Goal: Task Accomplishment & Management: Use online tool/utility

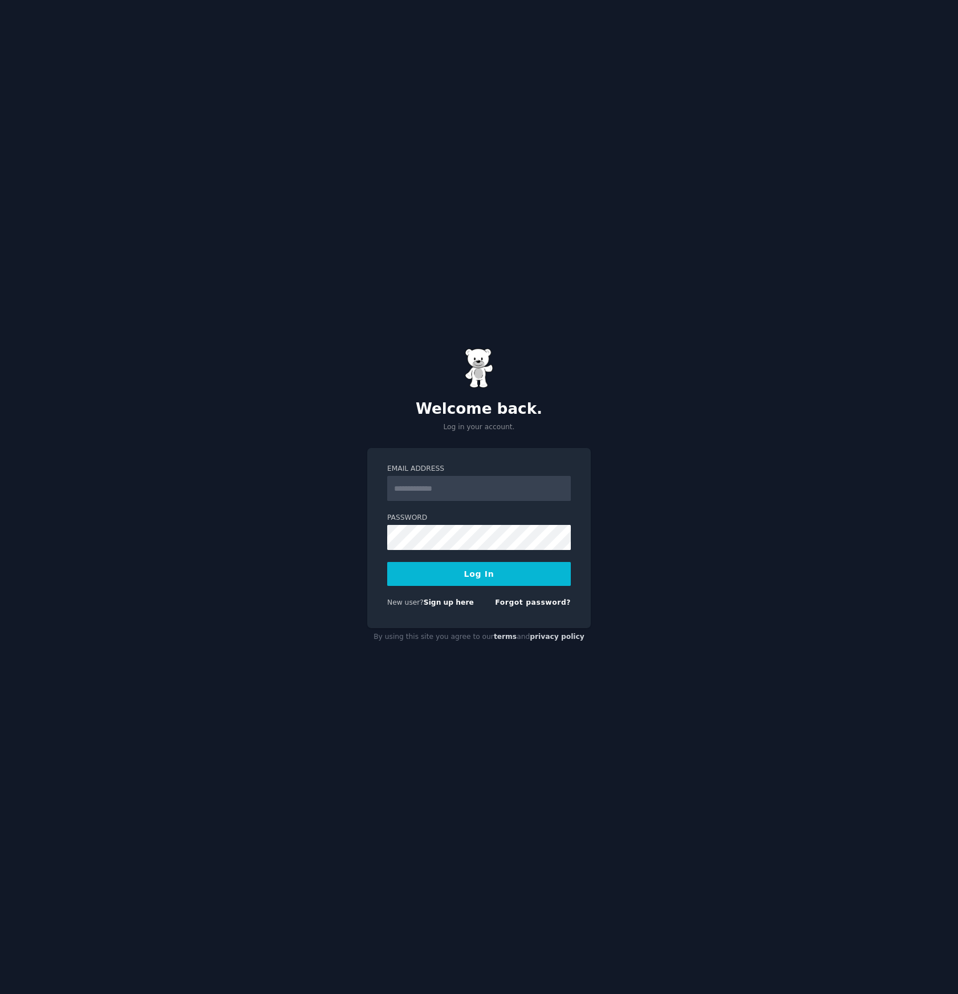
type input "**********"
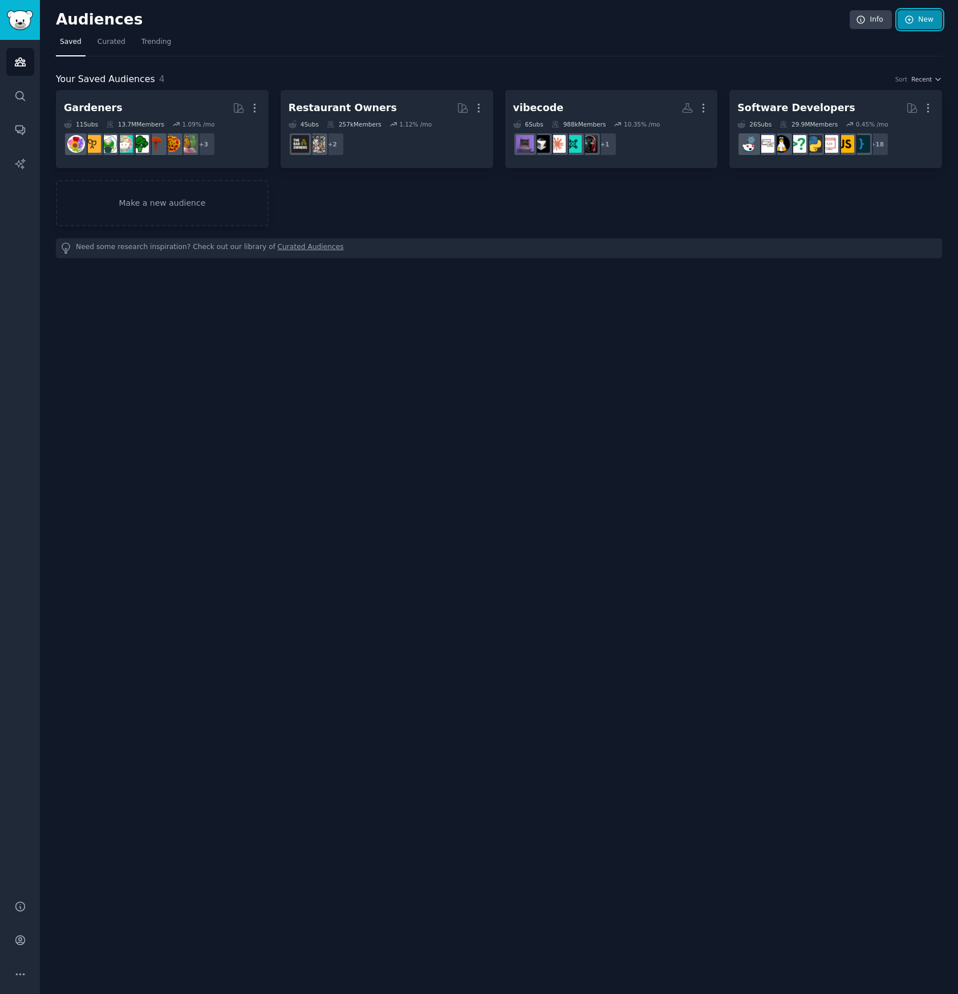
click at [914, 23] on link "New" at bounding box center [919, 19] width 44 height 19
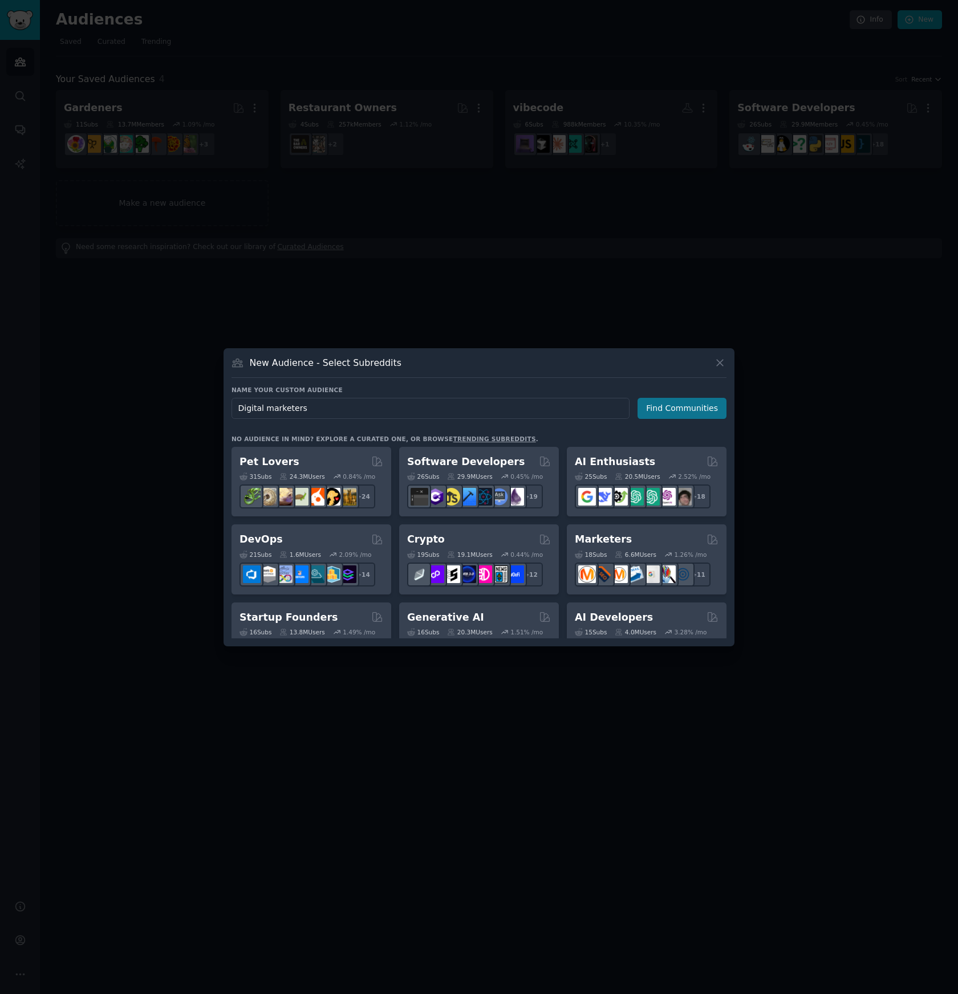
type input "Digital marketers"
click at [692, 400] on button "Find Communities" at bounding box center [681, 408] width 89 height 21
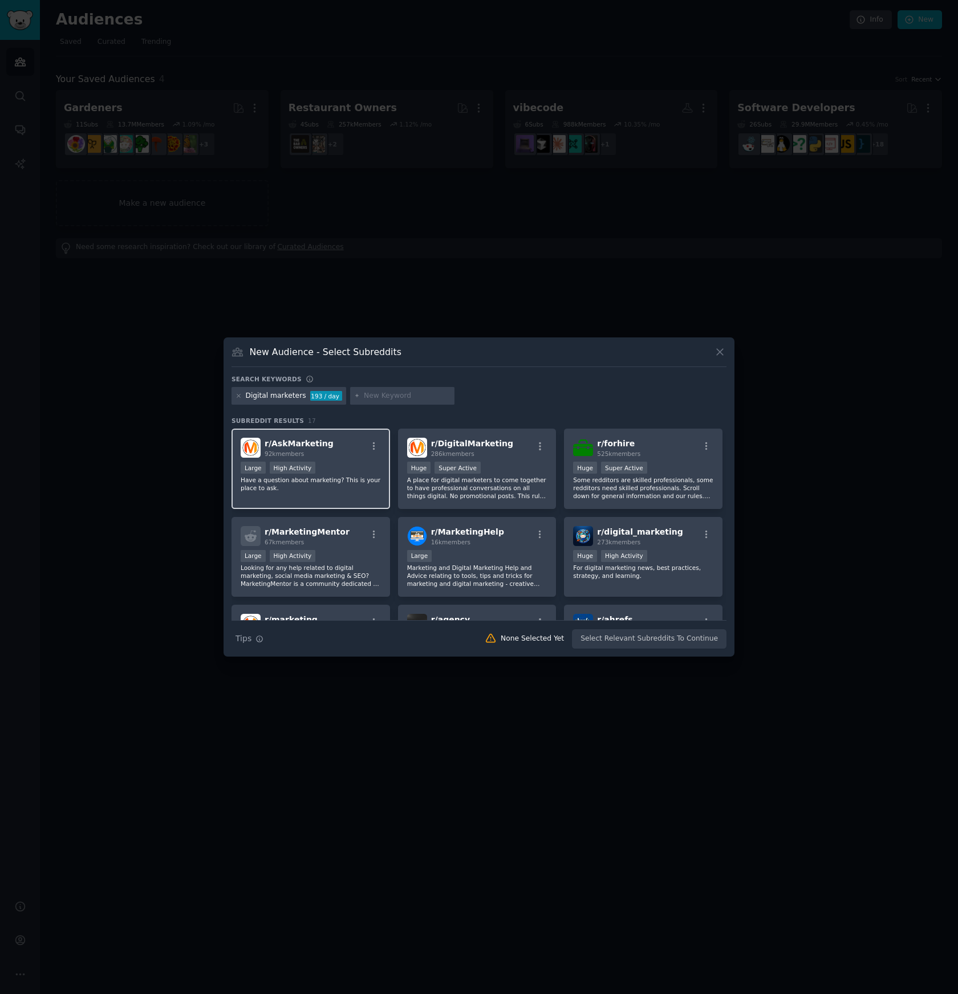
click at [345, 470] on div "Large High Activity" at bounding box center [311, 469] width 140 height 14
click at [521, 470] on div ">= 95th percentile for submissions / day Huge Super Active" at bounding box center [477, 469] width 140 height 14
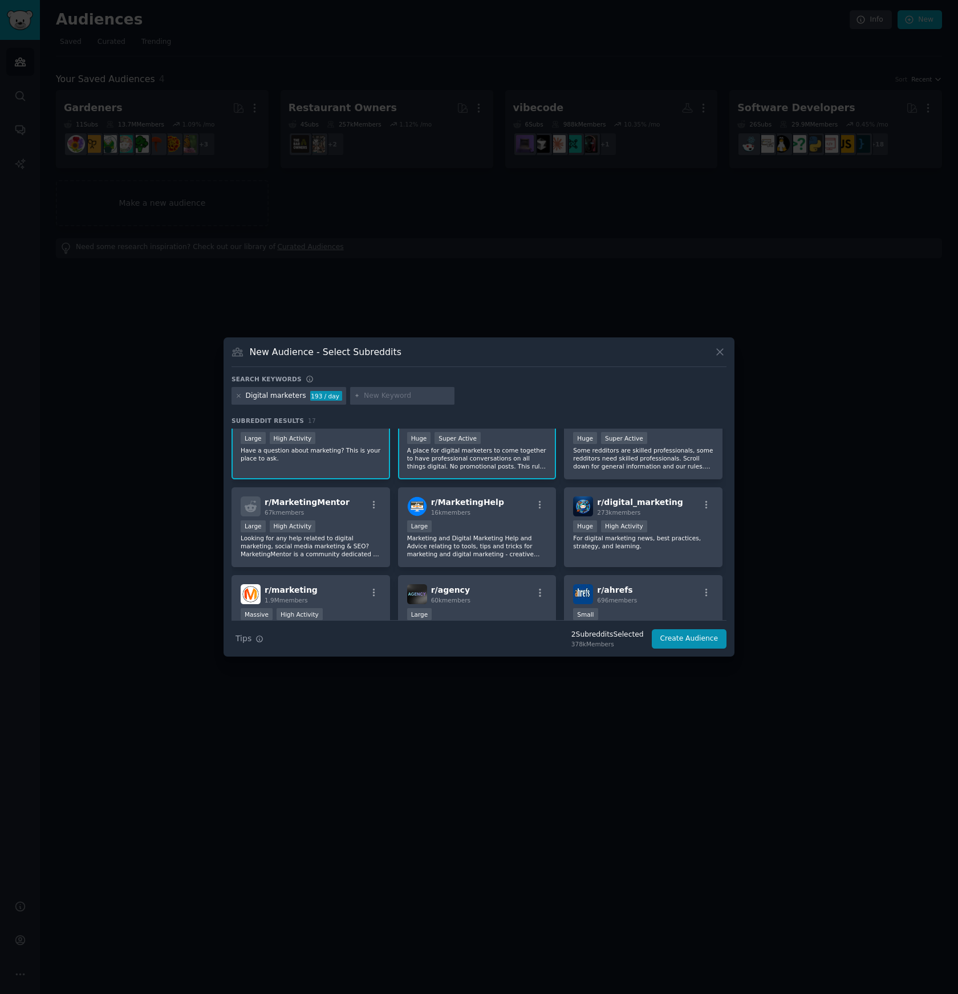
scroll to position [35, 0]
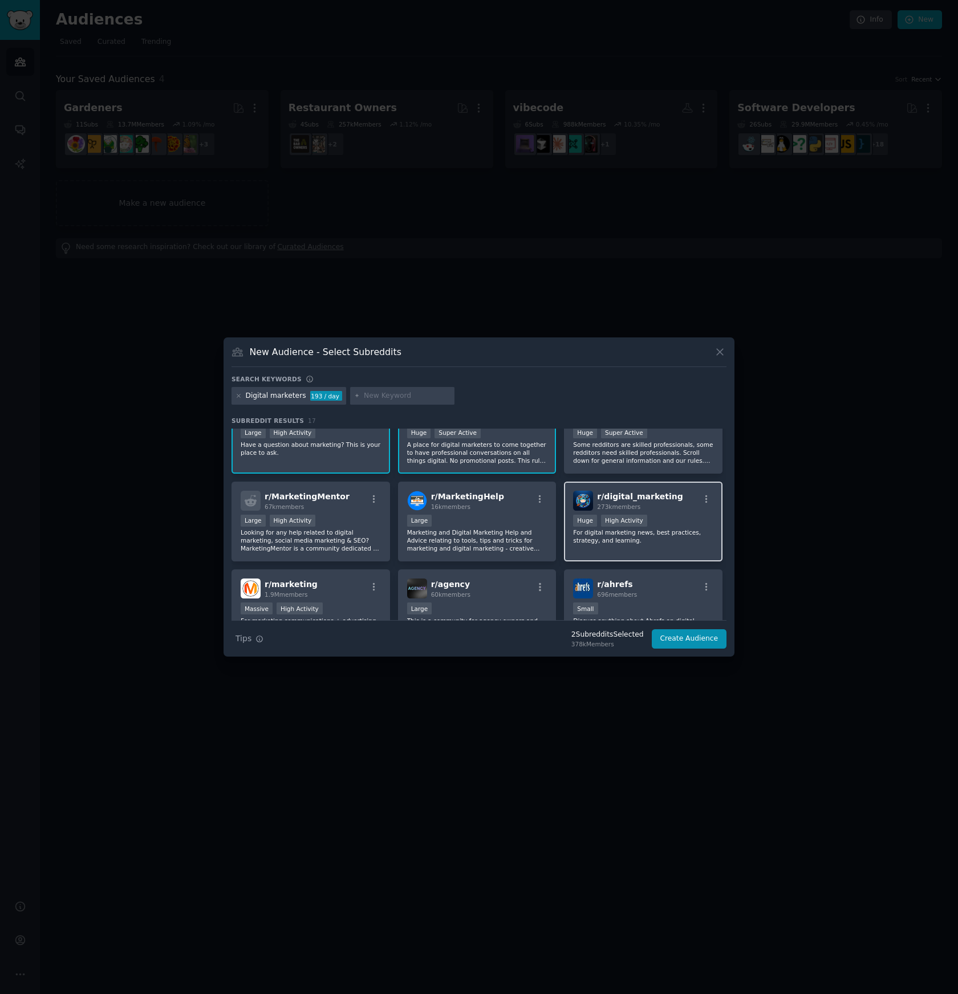
click at [672, 527] on div "Huge High Activity" at bounding box center [643, 522] width 140 height 14
click at [519, 527] on div "Large" at bounding box center [477, 522] width 140 height 14
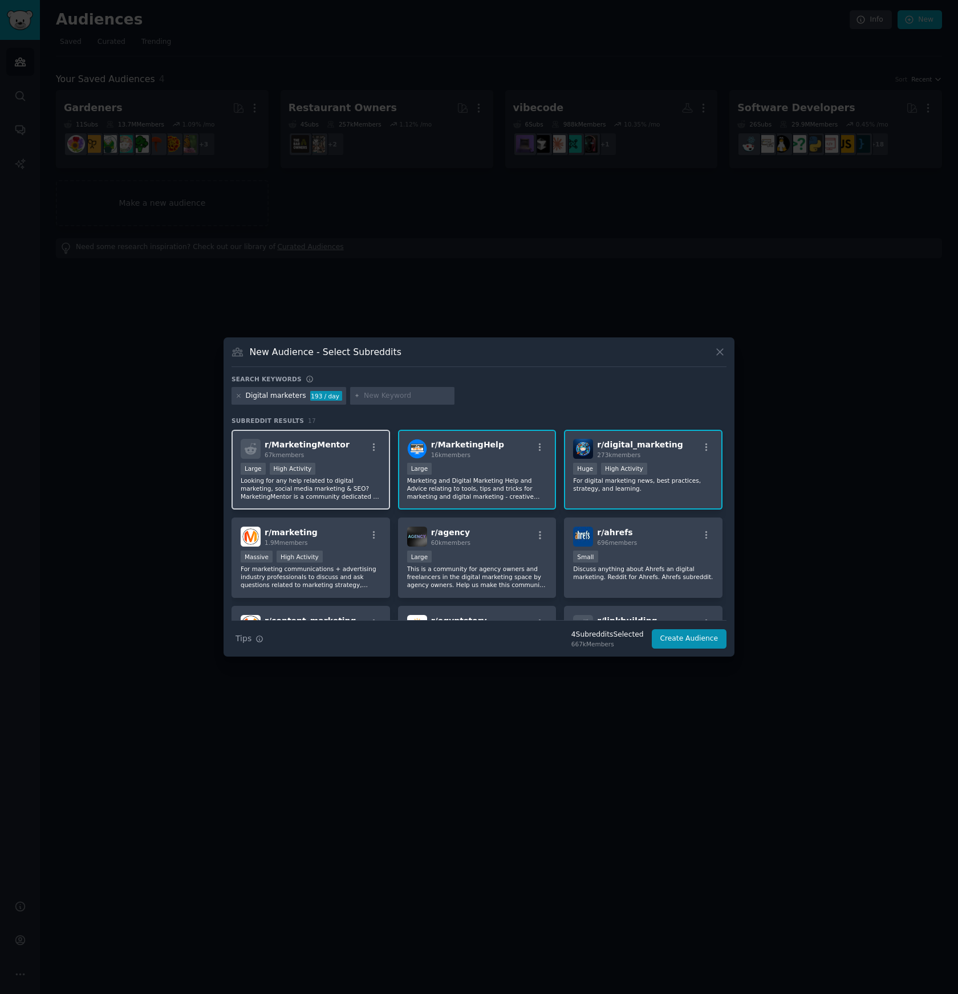
scroll to position [88, 0]
click at [378, 551] on div "Massive High Activity" at bounding box center [311, 557] width 140 height 14
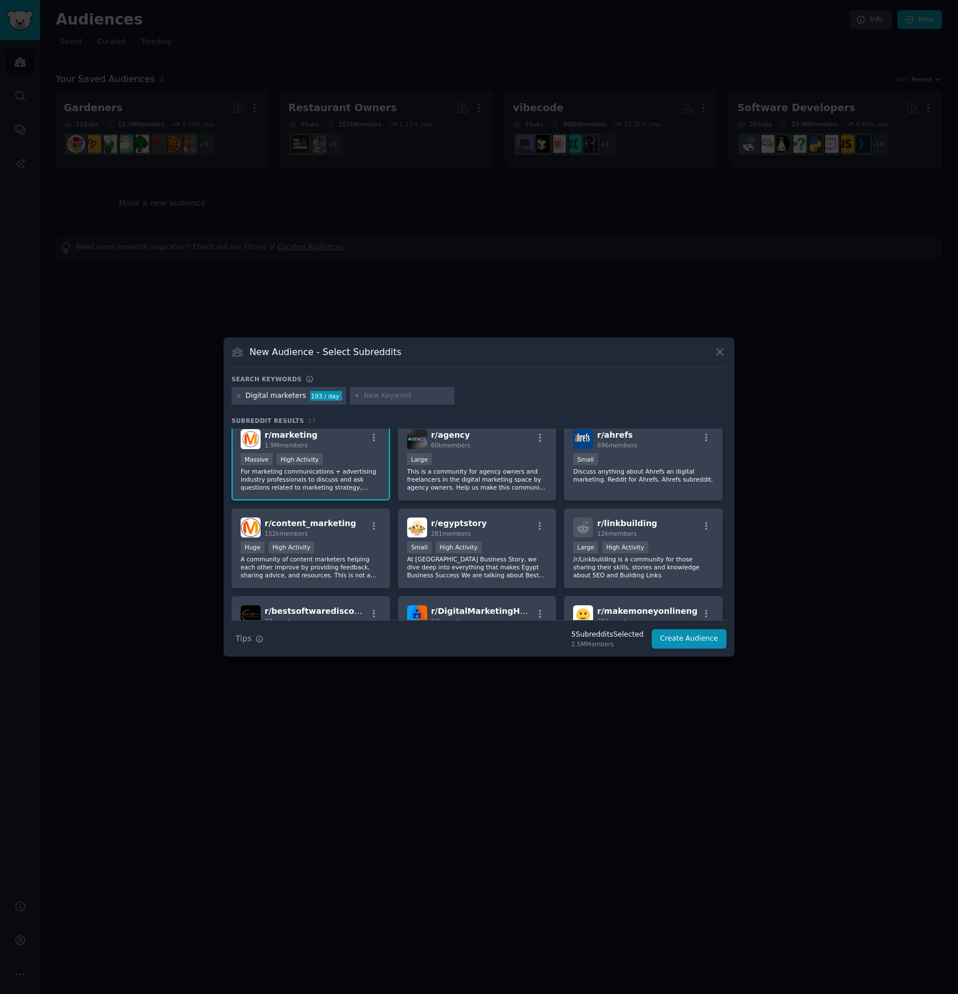
scroll to position [188, 0]
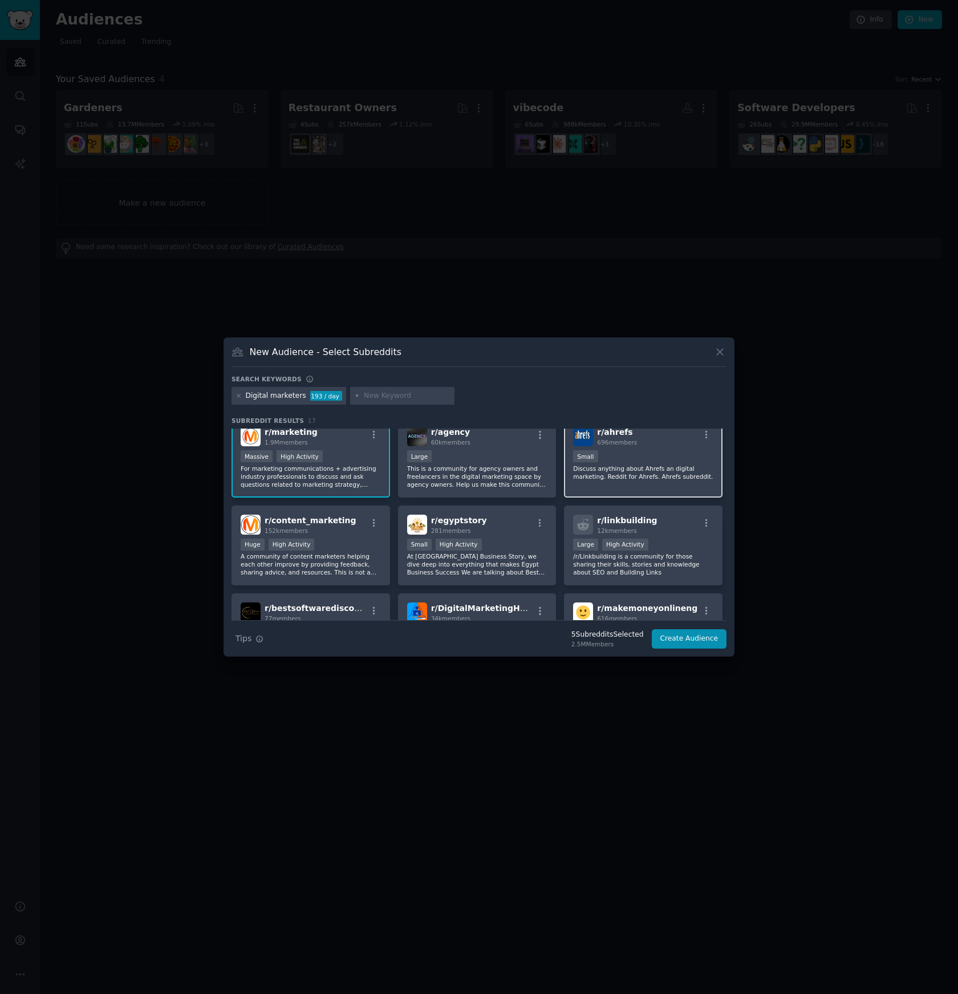
click at [633, 456] on div "Small" at bounding box center [643, 457] width 140 height 14
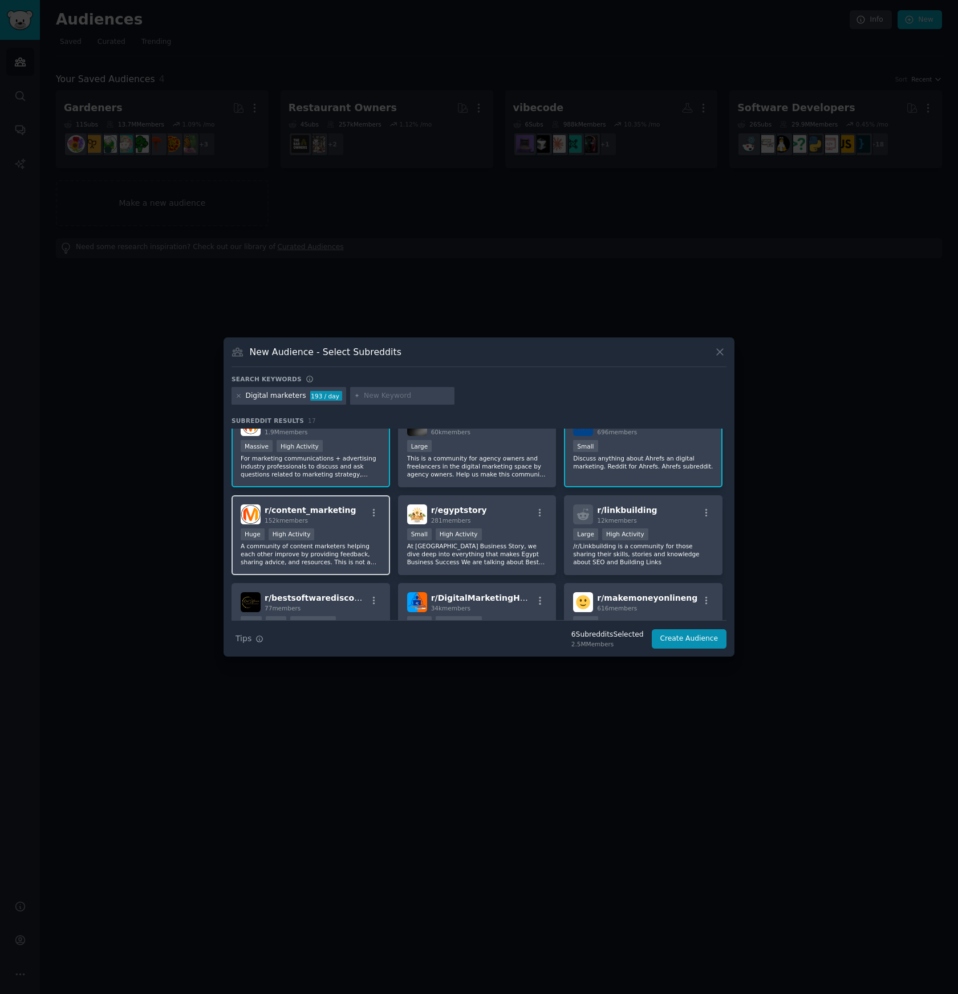
click at [371, 561] on p "A community of content marketers helping each other improve by providing feedba…" at bounding box center [311, 554] width 140 height 24
click at [493, 564] on p "At Egypt Business Story, we dive deep into everything that makes Egypt Business…" at bounding box center [477, 554] width 140 height 24
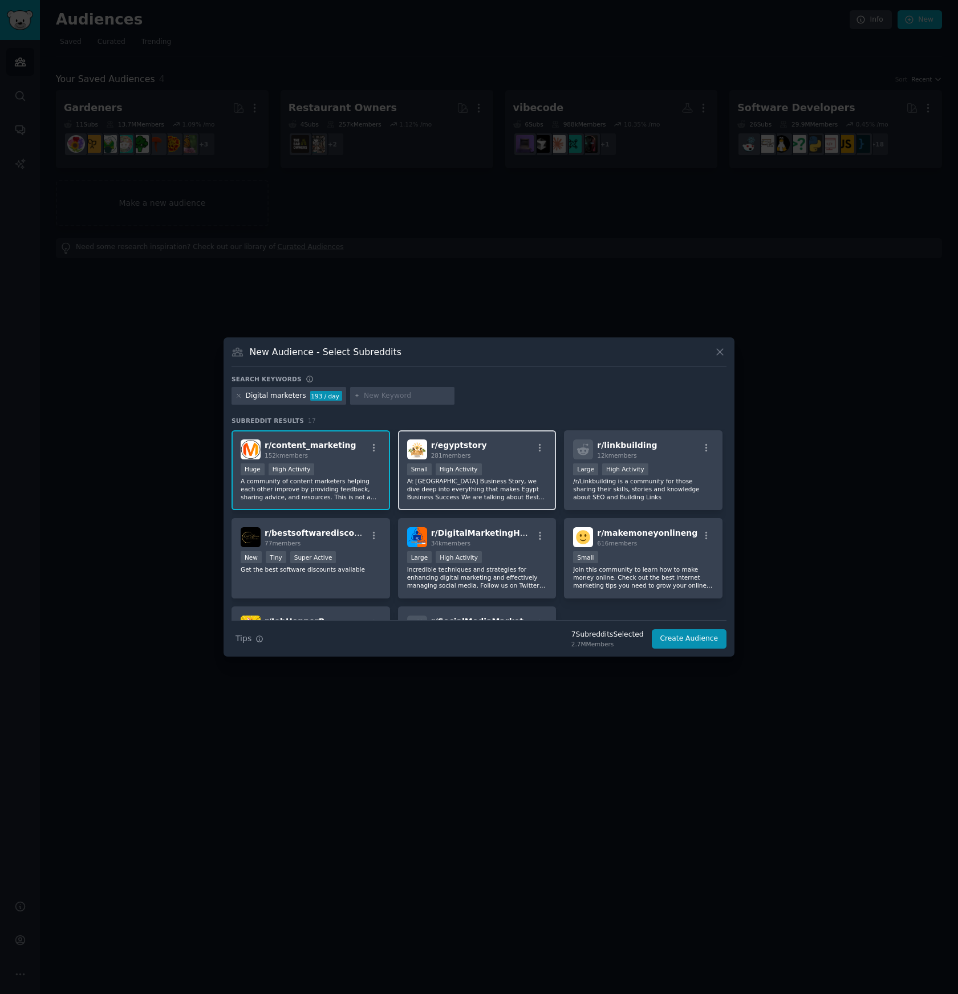
scroll to position [263, 0]
click at [518, 579] on p "Incredible techniques and strategies for enhancing digital marketing and effect…" at bounding box center [477, 577] width 140 height 24
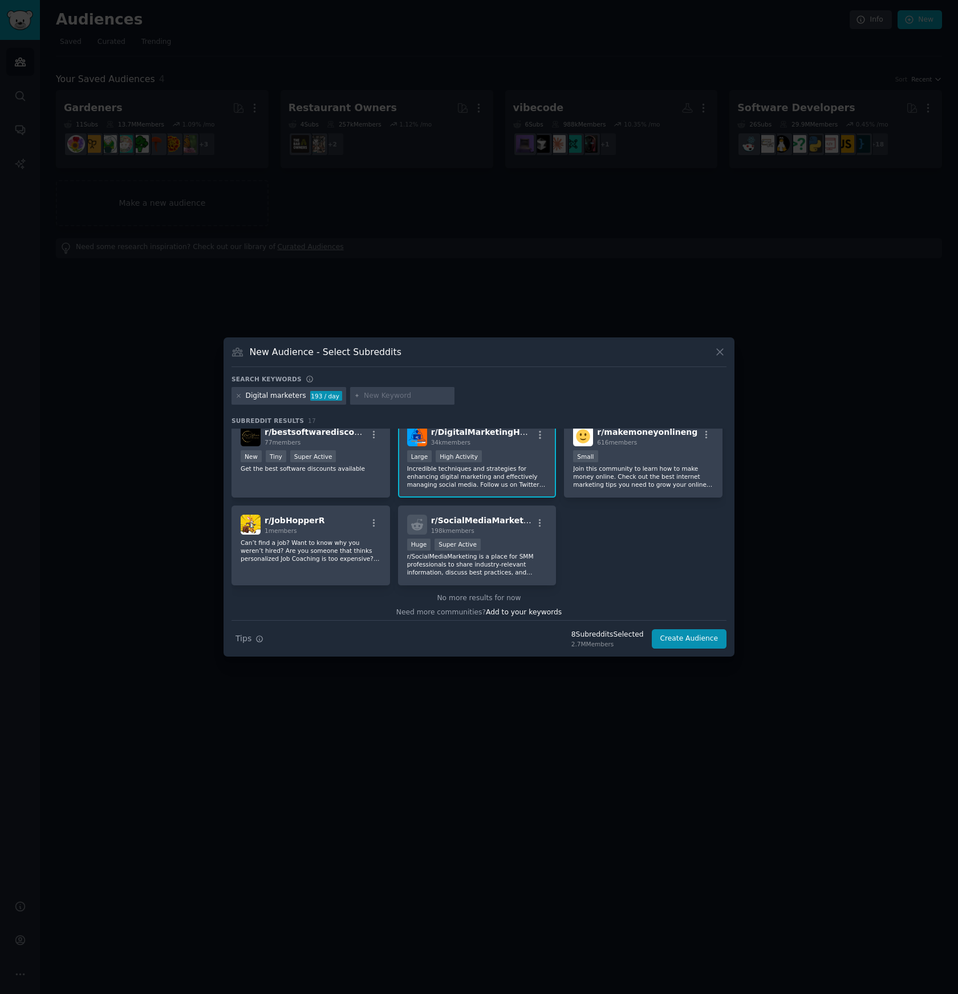
scroll to position [369, 0]
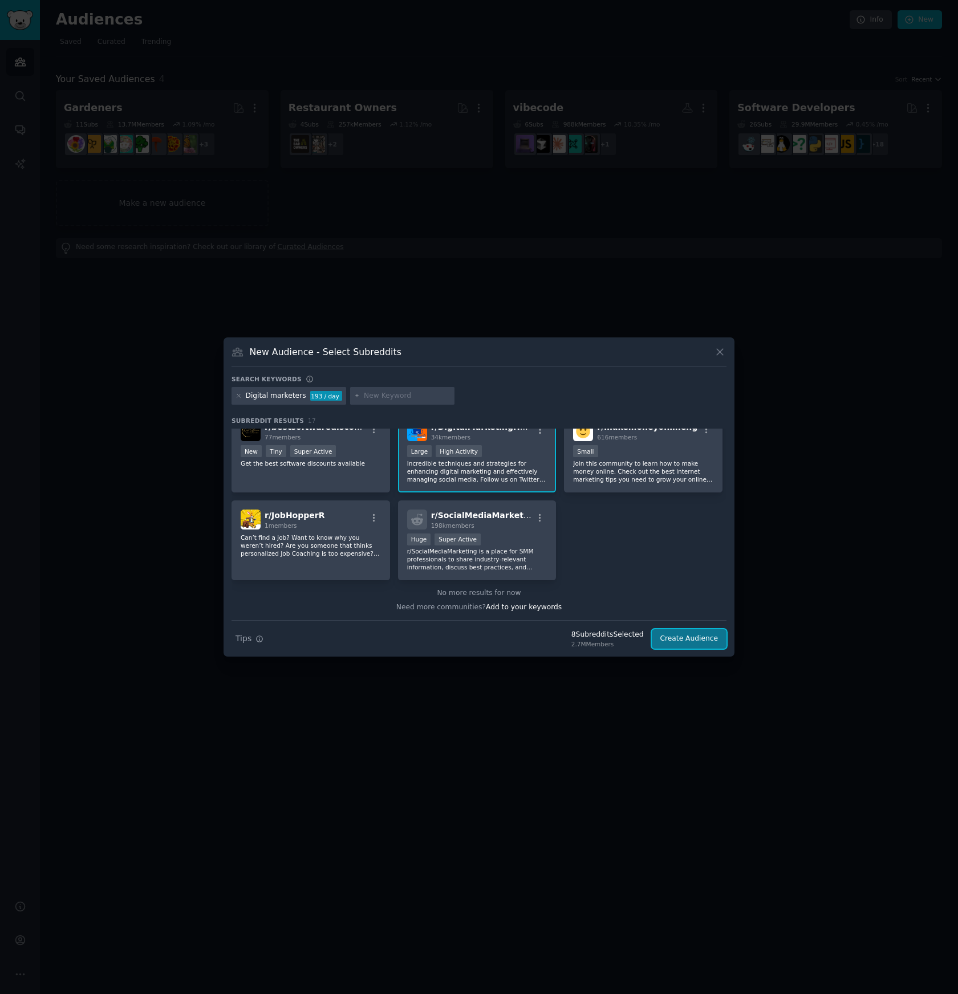
click at [697, 641] on button "Create Audience" at bounding box center [689, 638] width 75 height 19
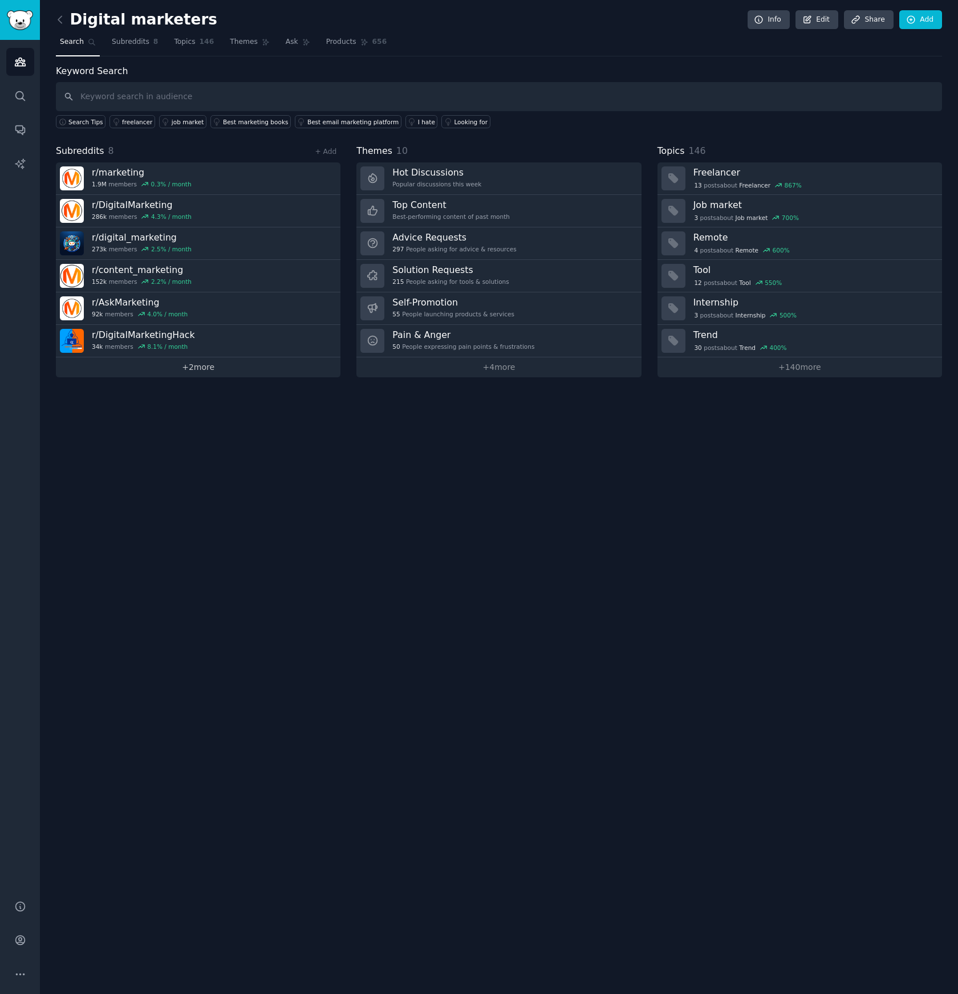
click at [201, 371] on link "+ 2 more" at bounding box center [198, 367] width 284 height 20
click at [190, 44] on span "Topics" at bounding box center [184, 42] width 21 height 10
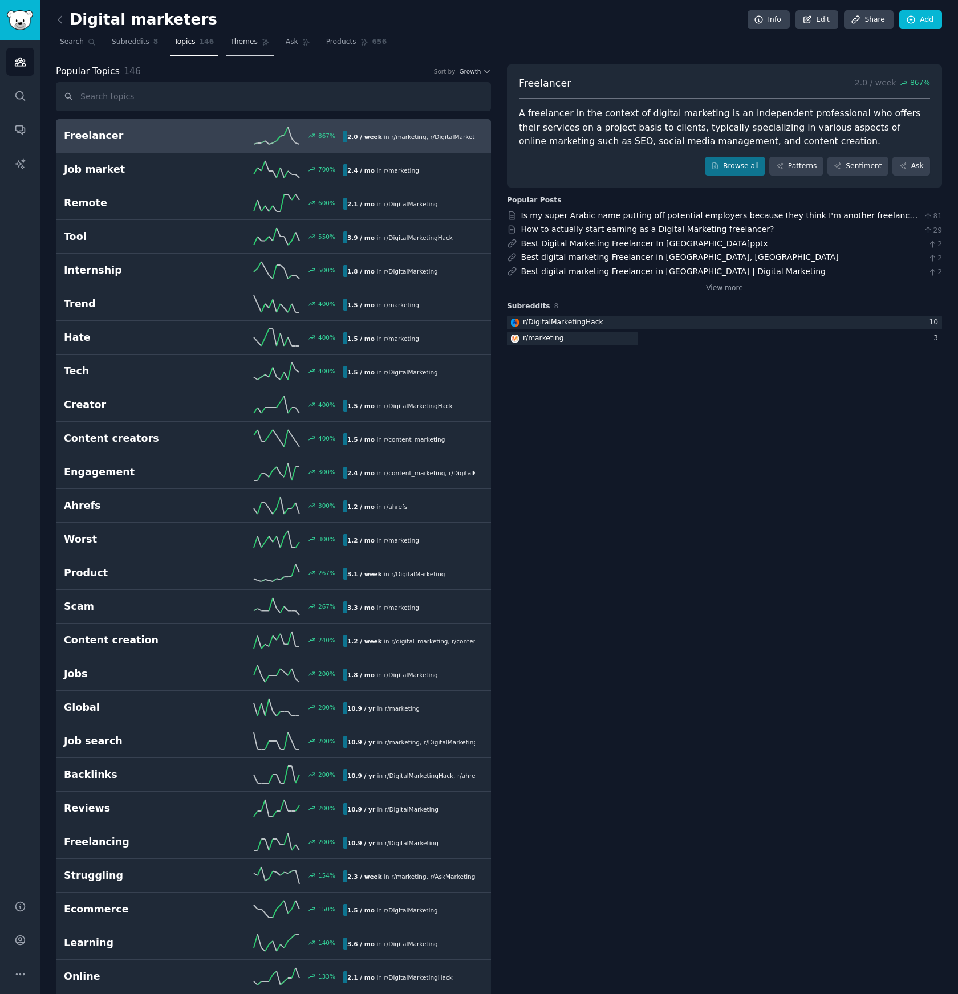
click at [229, 48] on link "Themes" at bounding box center [250, 44] width 48 height 23
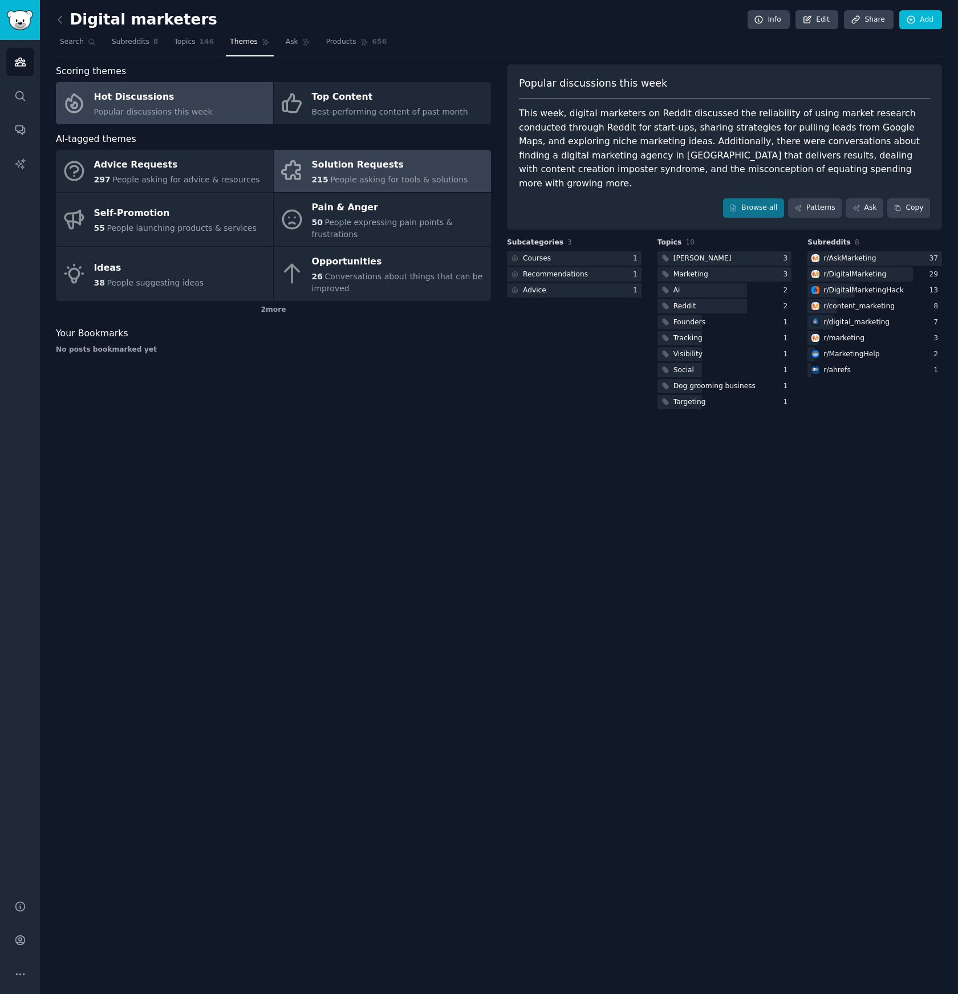
click at [356, 172] on div "Solution Requests" at bounding box center [390, 165] width 156 height 18
